Goal: Transaction & Acquisition: Obtain resource

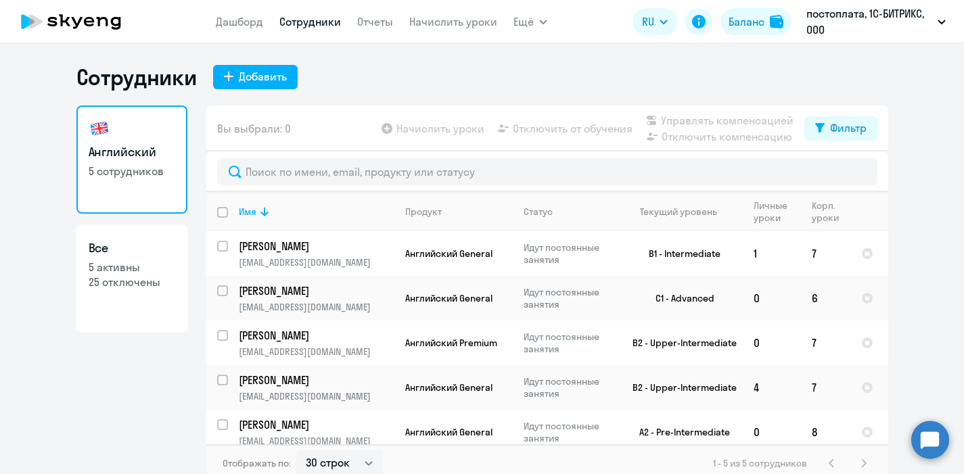
select select "30"
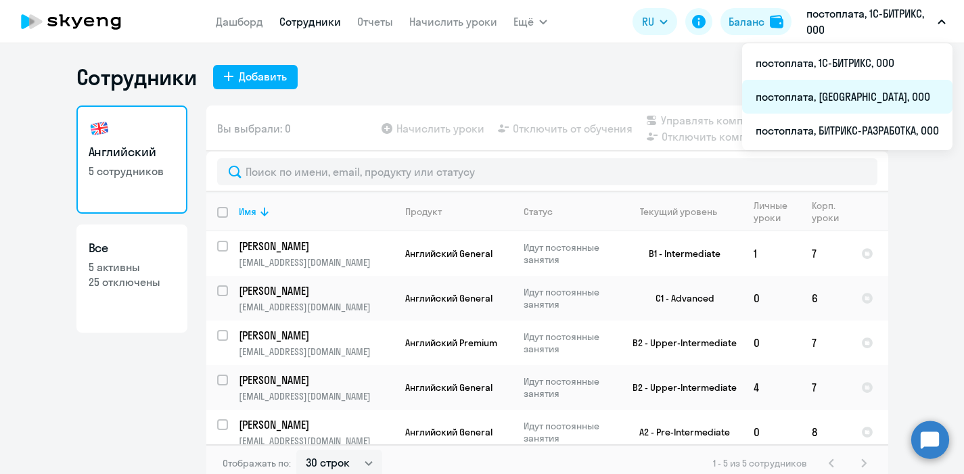
click at [812, 96] on li "постоплата, [GEOGRAPHIC_DATA], ООО" at bounding box center [847, 97] width 210 height 34
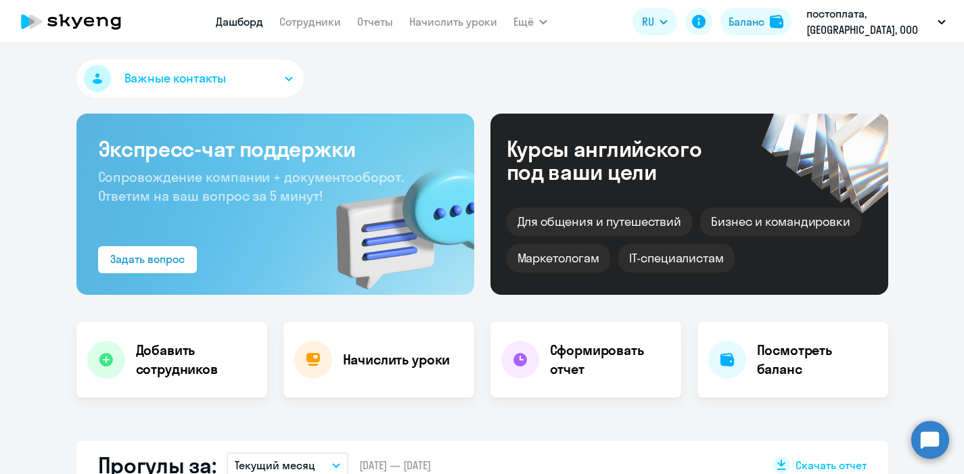
click at [292, 169] on span "Сопровождение компании + документооборот. Ответим на ваш вопрос за 5 минут!" at bounding box center [251, 186] width 306 height 36
click at [302, 22] on link "Сотрудники" at bounding box center [310, 22] width 62 height 14
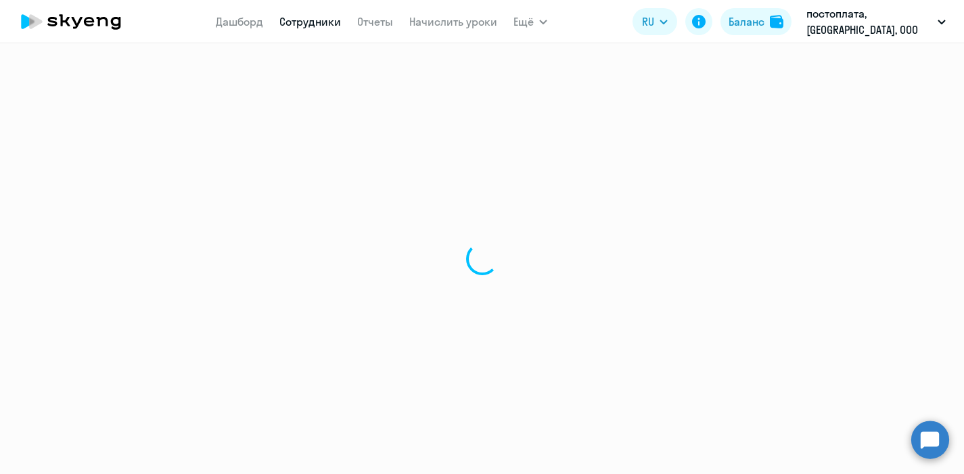
select select "30"
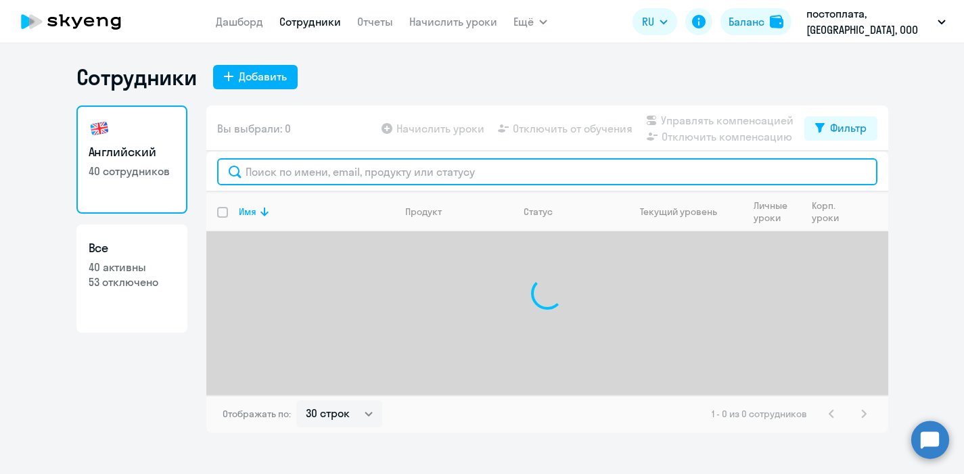
click at [272, 175] on input "text" at bounding box center [547, 171] width 660 height 27
paste input "[EMAIL_ADDRESS][DOMAIN_NAME]"
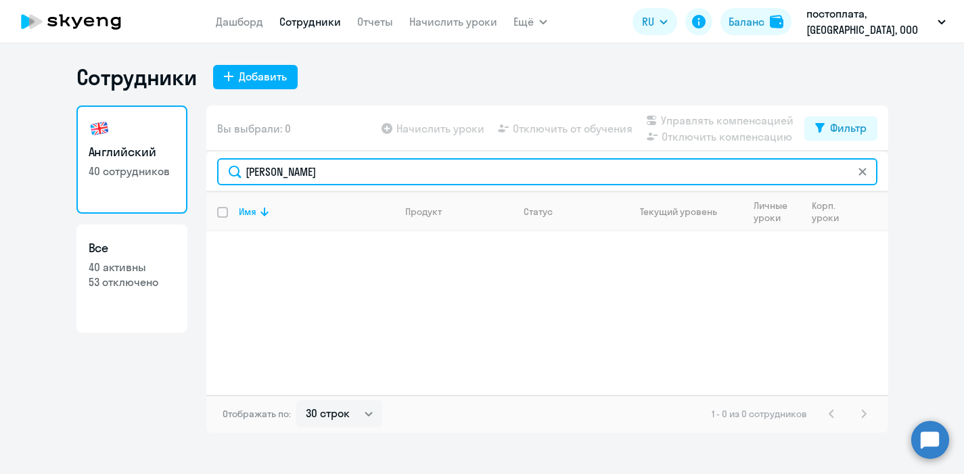
type input "[PERSON_NAME]"
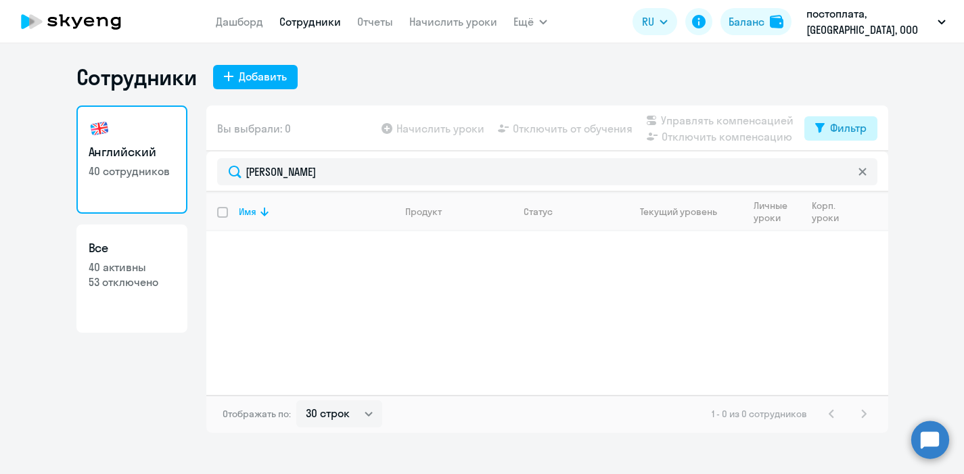
click at [837, 131] on div "Фильтр" at bounding box center [848, 128] width 37 height 16
click at [856, 175] on span at bounding box center [855, 173] width 23 height 14
click at [844, 173] on input "checkbox" at bounding box center [843, 172] width 1 height 1
checkbox input "true"
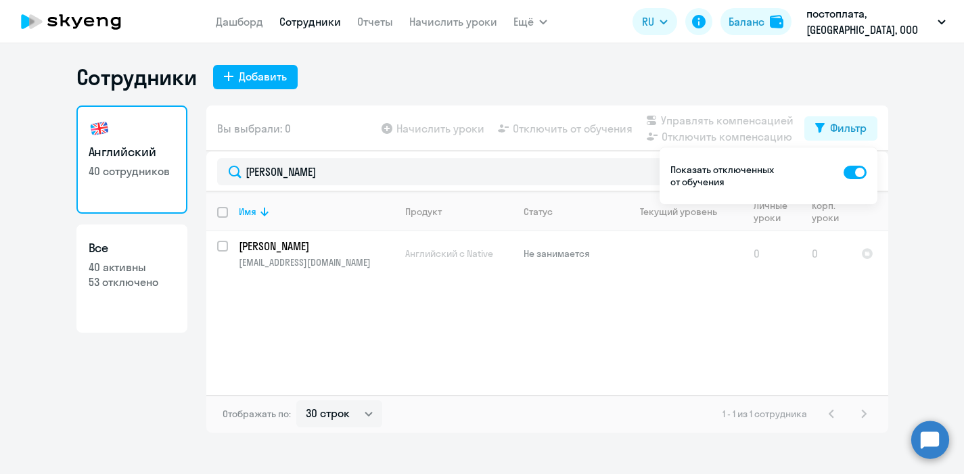
click at [375, 28] on app-menu-item-link "Отчеты" at bounding box center [375, 22] width 36 height 17
click at [372, 21] on link "Отчеты" at bounding box center [375, 22] width 36 height 14
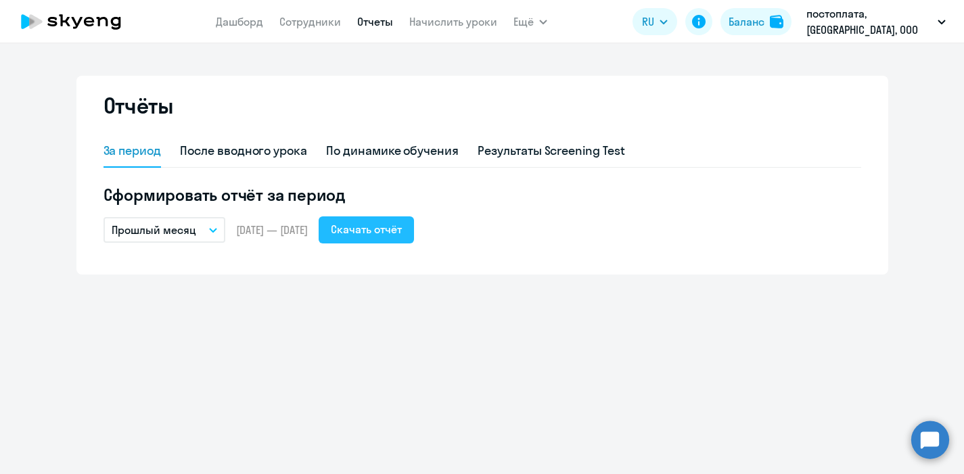
click at [402, 232] on div "Скачать отчёт" at bounding box center [366, 229] width 71 height 16
click at [212, 217] on button "Прошлый месяц" at bounding box center [165, 230] width 122 height 26
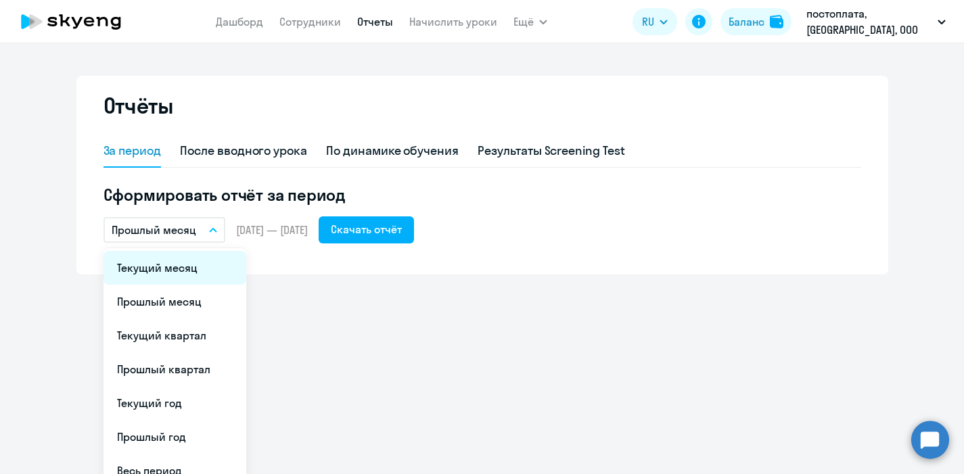
click at [184, 274] on li "Текущий месяц" at bounding box center [175, 268] width 143 height 34
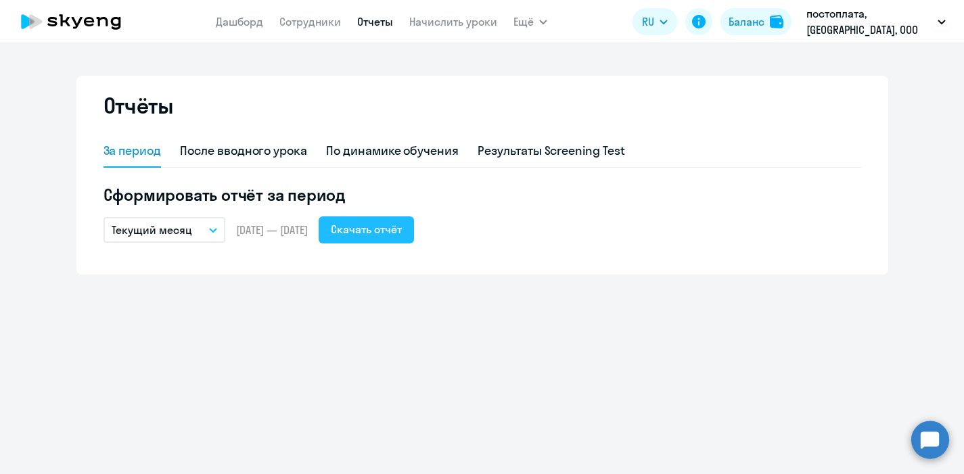
click at [402, 227] on div "Скачать отчёт" at bounding box center [366, 229] width 71 height 16
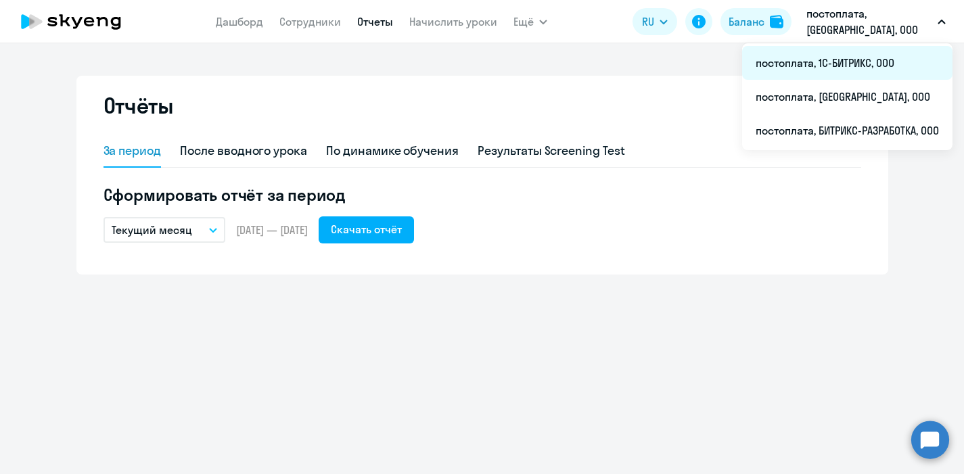
click at [845, 62] on li "постоплата, 1С-БИТРИКС, ООО" at bounding box center [847, 63] width 210 height 34
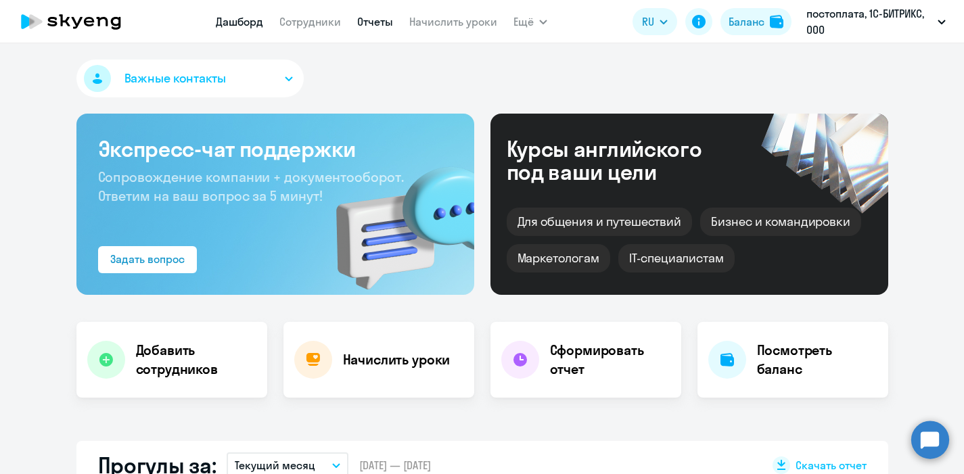
click at [388, 26] on link "Отчеты" at bounding box center [375, 22] width 36 height 14
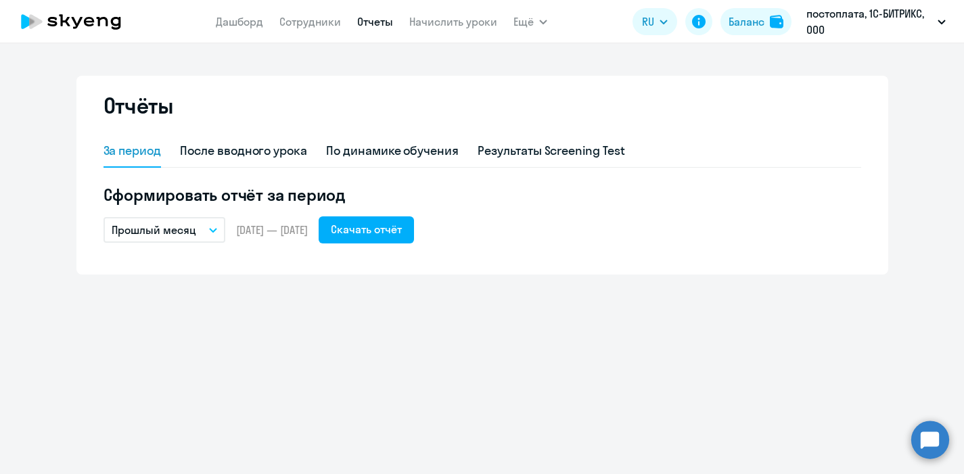
click at [209, 231] on icon "button" at bounding box center [213, 230] width 8 height 5
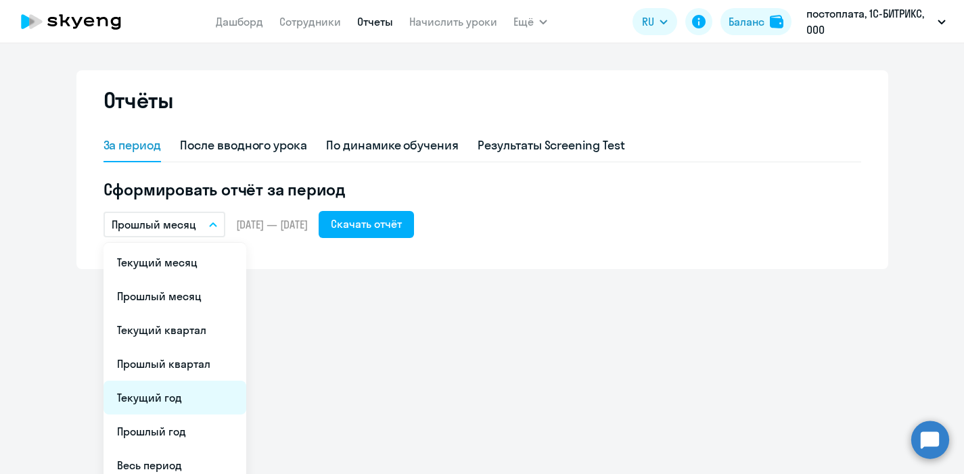
scroll to position [4, 0]
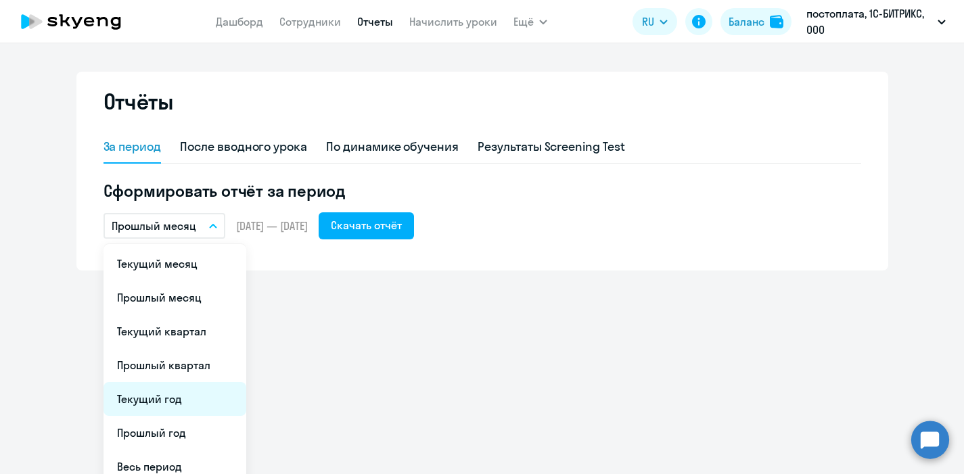
click at [202, 394] on li "Текущий год" at bounding box center [175, 399] width 143 height 34
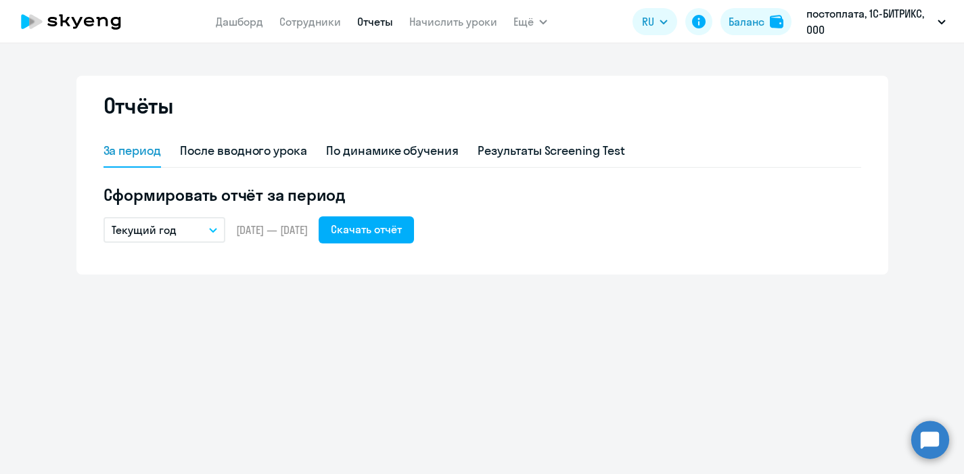
scroll to position [0, 0]
click at [402, 229] on div "Скачать отчёт" at bounding box center [366, 229] width 71 height 16
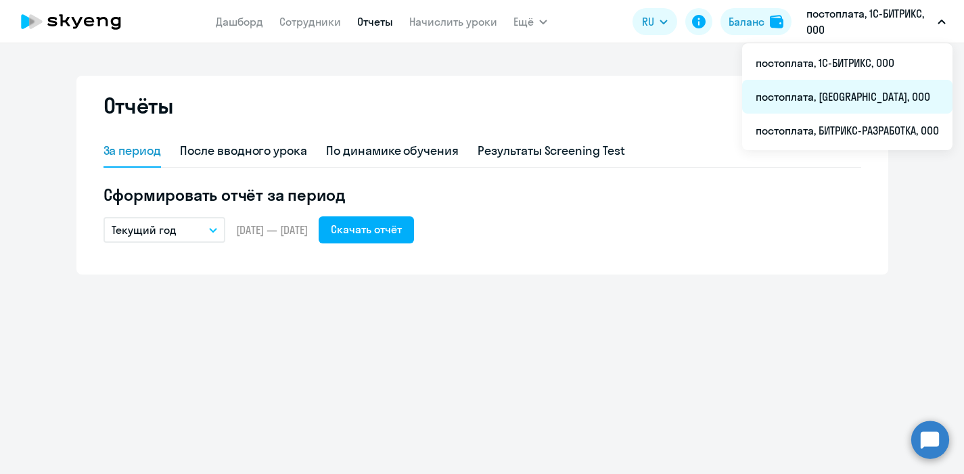
click at [832, 99] on li "постоплата, [GEOGRAPHIC_DATA], ООО" at bounding box center [847, 97] width 210 height 34
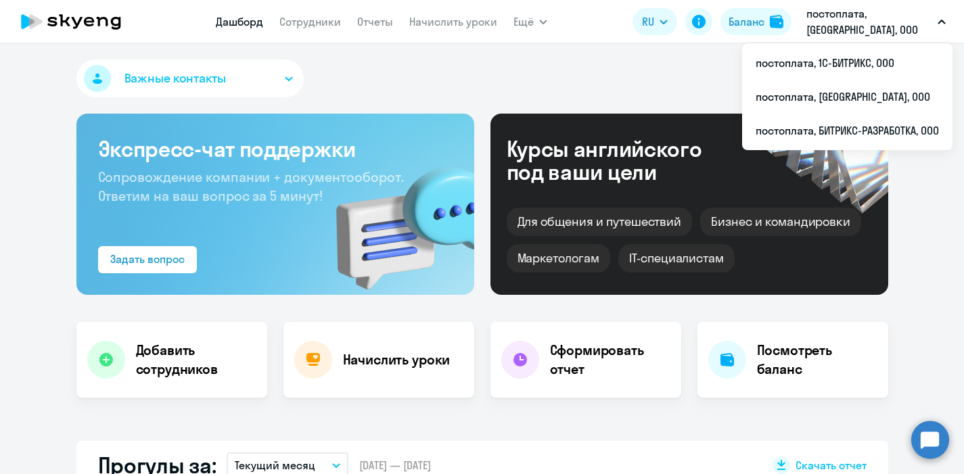
click at [285, 13] on nav "[PERSON_NAME] Отчеты Начислить уроки" at bounding box center [356, 21] width 281 height 27
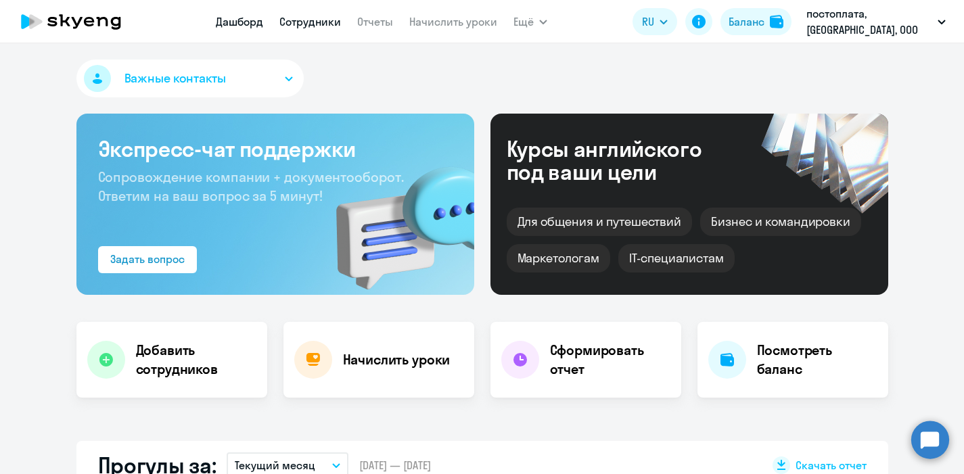
click at [315, 22] on link "Сотрудники" at bounding box center [310, 22] width 62 height 14
select select "30"
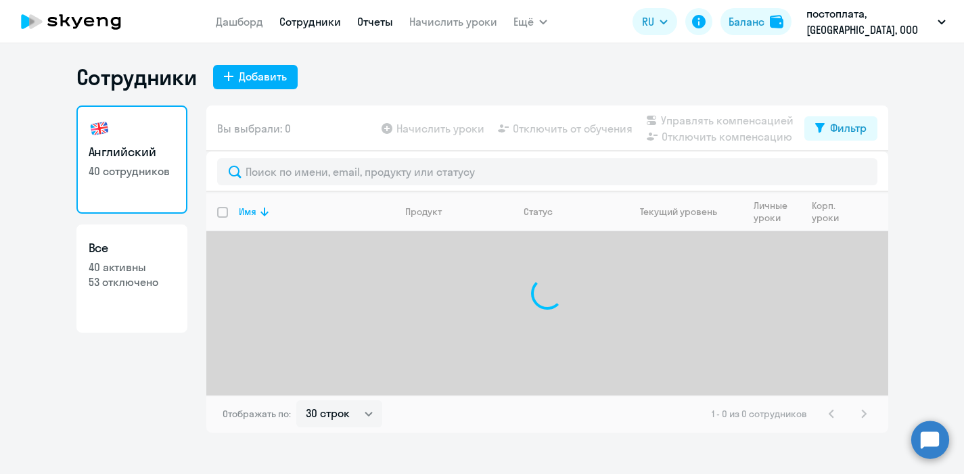
click at [379, 20] on link "Отчеты" at bounding box center [375, 22] width 36 height 14
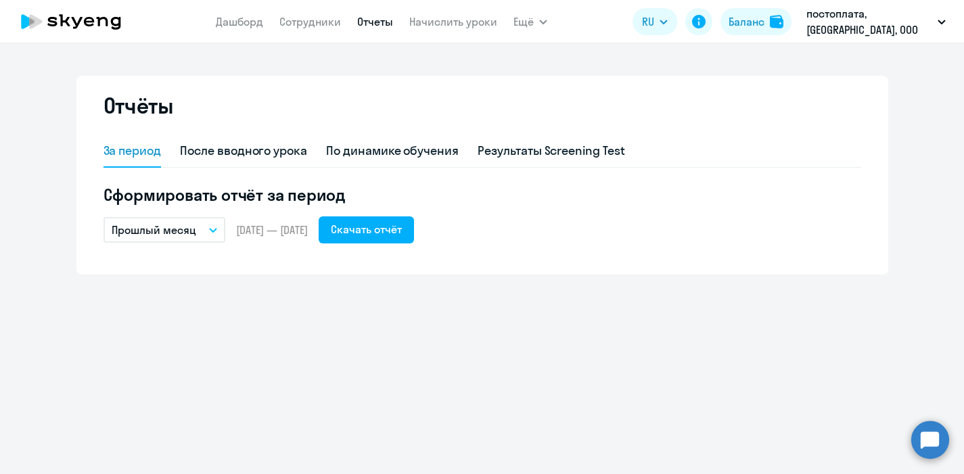
click at [212, 226] on button "Прошлый месяц" at bounding box center [165, 230] width 122 height 26
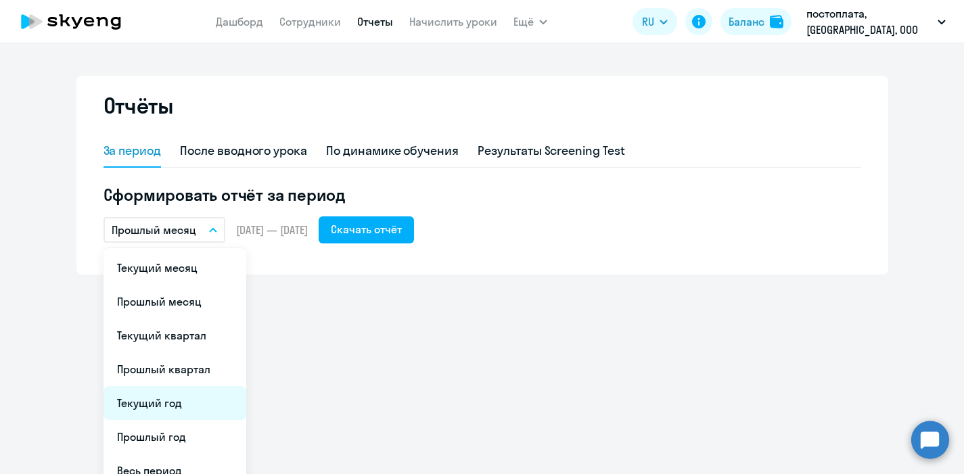
click at [164, 405] on li "Текущий год" at bounding box center [175, 403] width 143 height 34
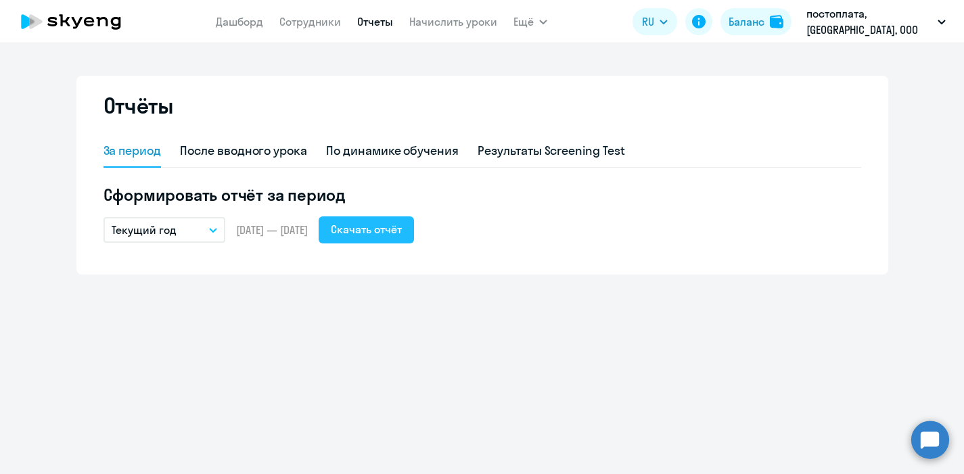
click at [400, 232] on div "Скачать отчёт" at bounding box center [366, 229] width 71 height 16
